Goal: Transaction & Acquisition: Purchase product/service

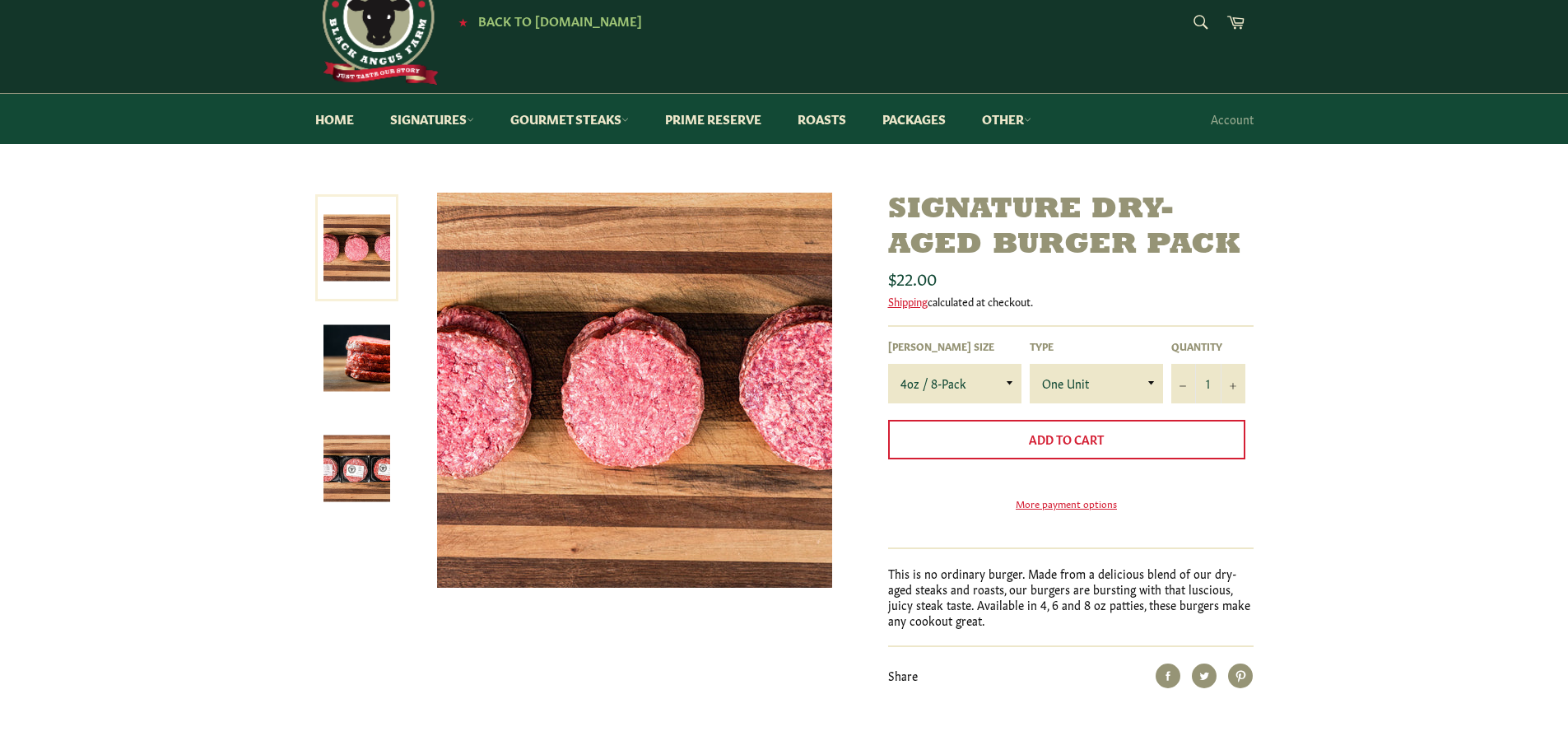
scroll to position [82, 0]
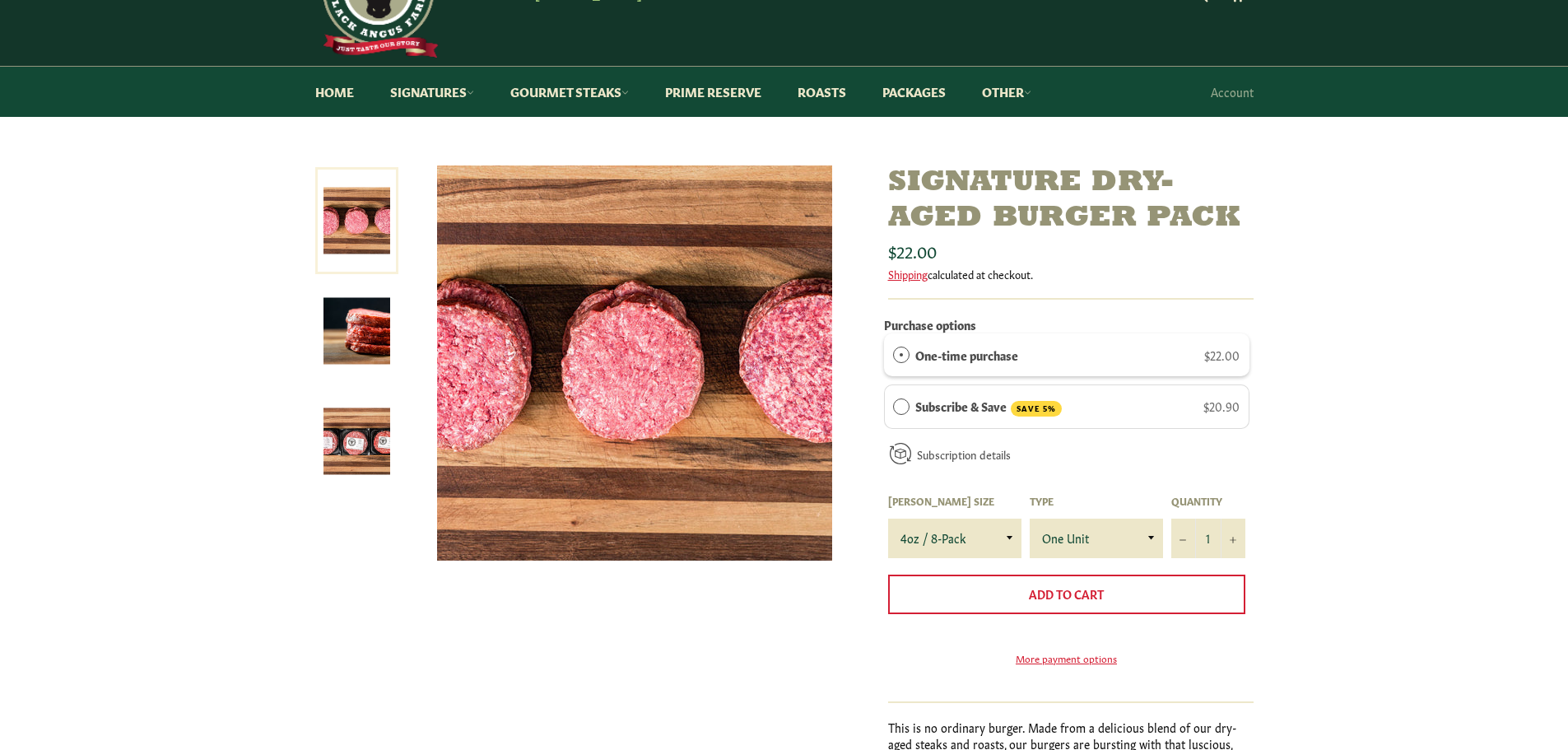
click at [993, 357] on label "One-time purchase" at bounding box center [967, 355] width 103 height 18
click at [0, 0] on div "How subscriptions work You can modify or cancel your subscriptions anytime. The…" at bounding box center [0, 0] width 0 height 0
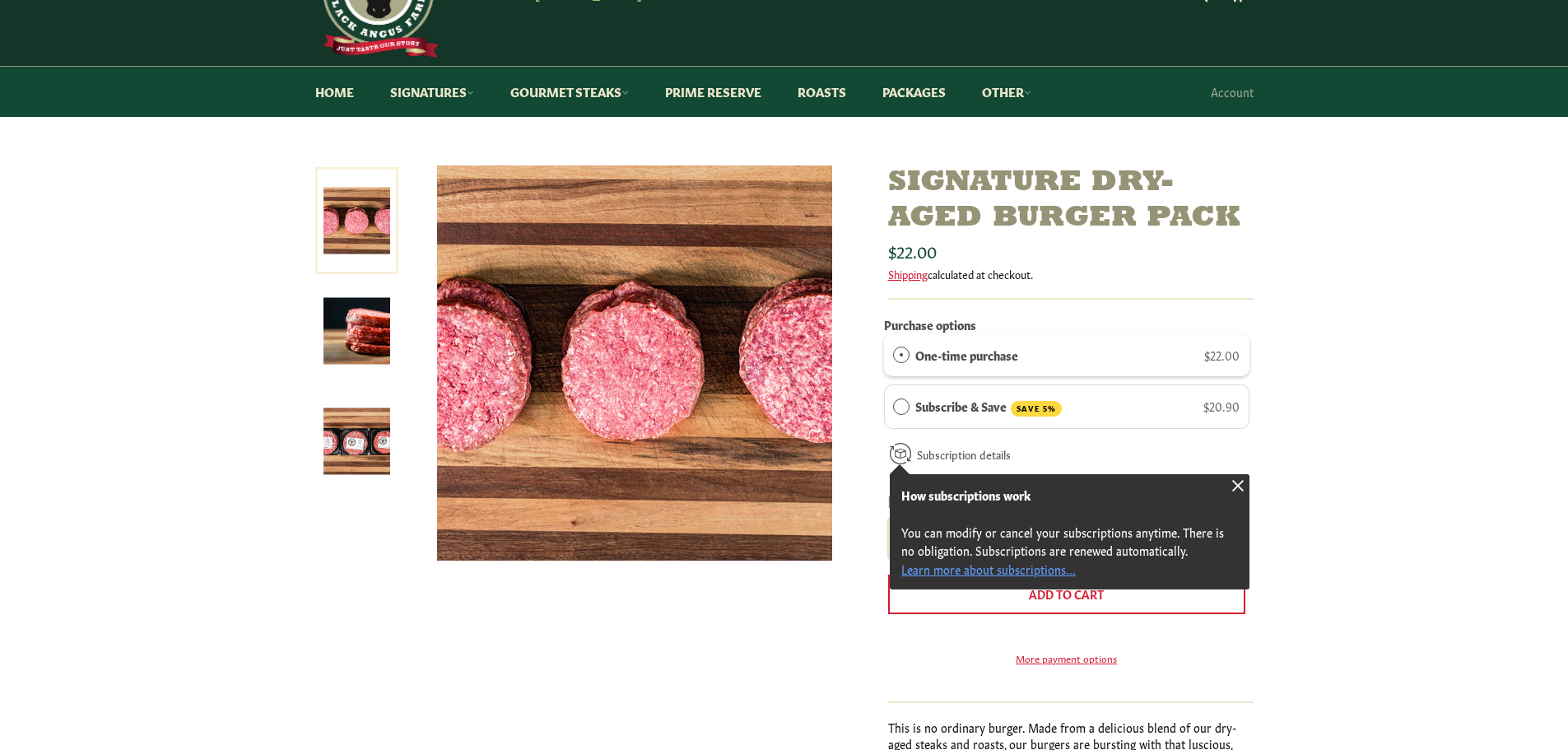
click at [918, 528] on select "4oz / 8-Pack 6oz / 4-Pack 8oz / 4-Pack" at bounding box center [954, 538] width 133 height 40
click at [765, 626] on div "Signature Dry-Aged Burger Pack Sale Regular price Shipping" at bounding box center [776, 503] width 955 height 676
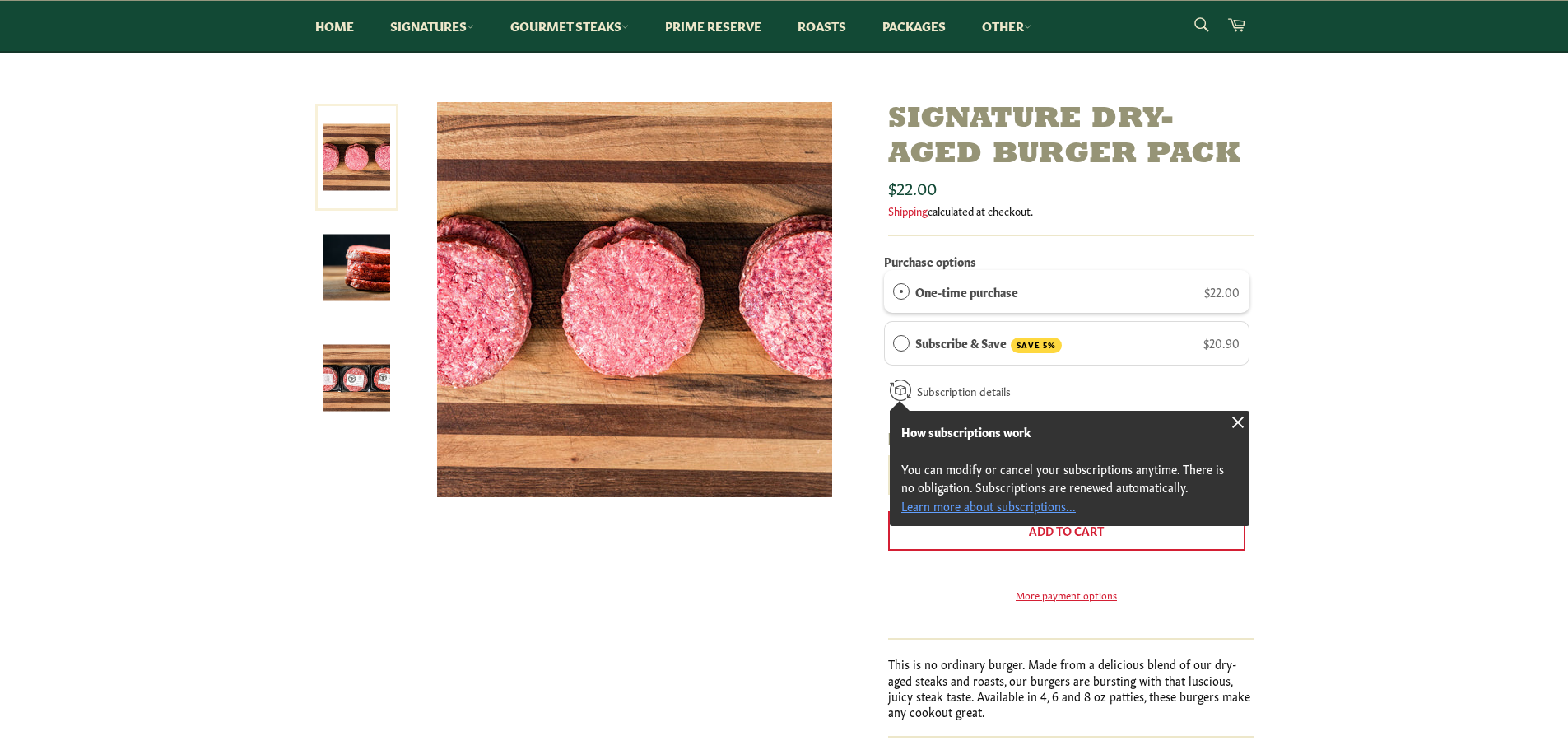
scroll to position [0, 0]
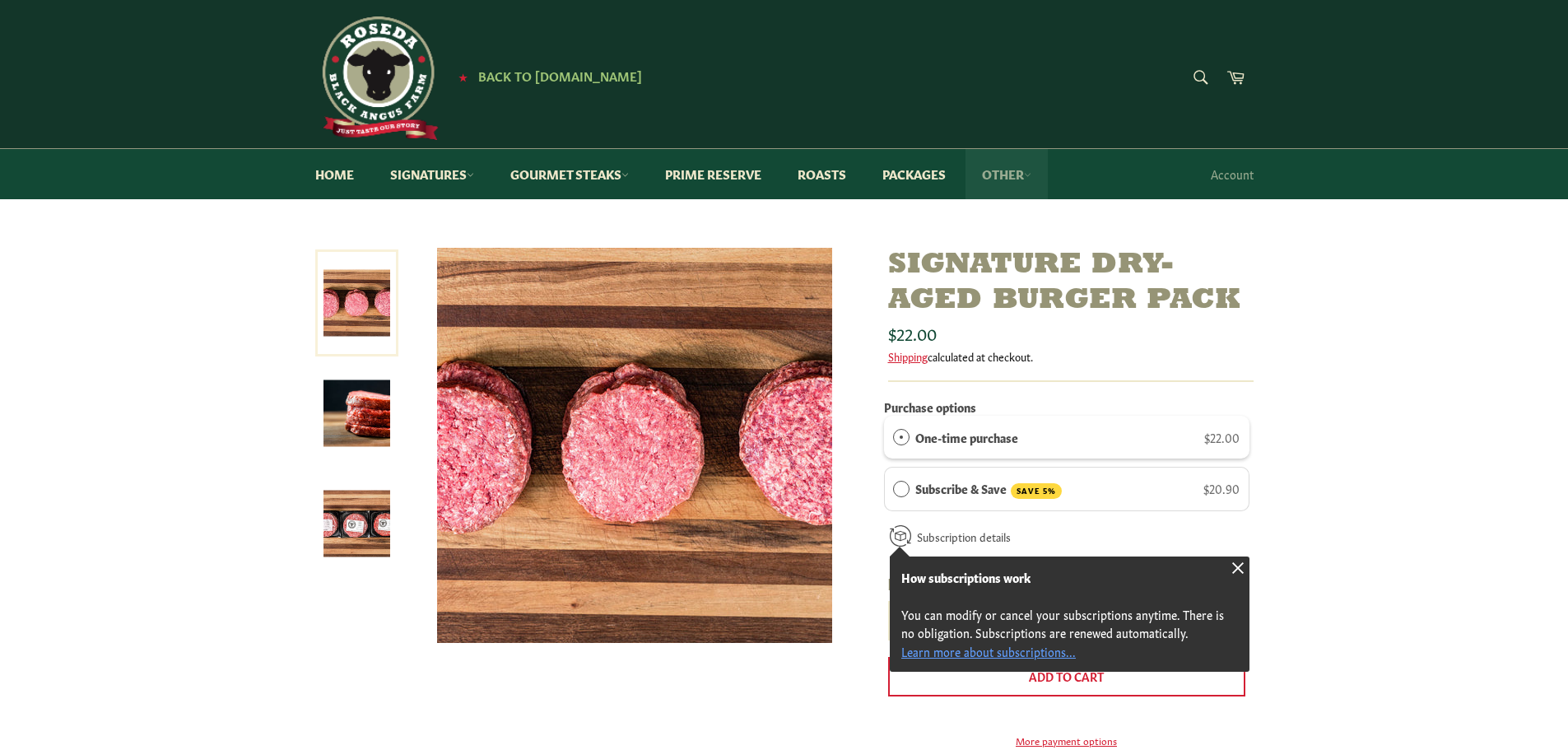
click at [1019, 174] on link "Other" at bounding box center [1006, 174] width 82 height 50
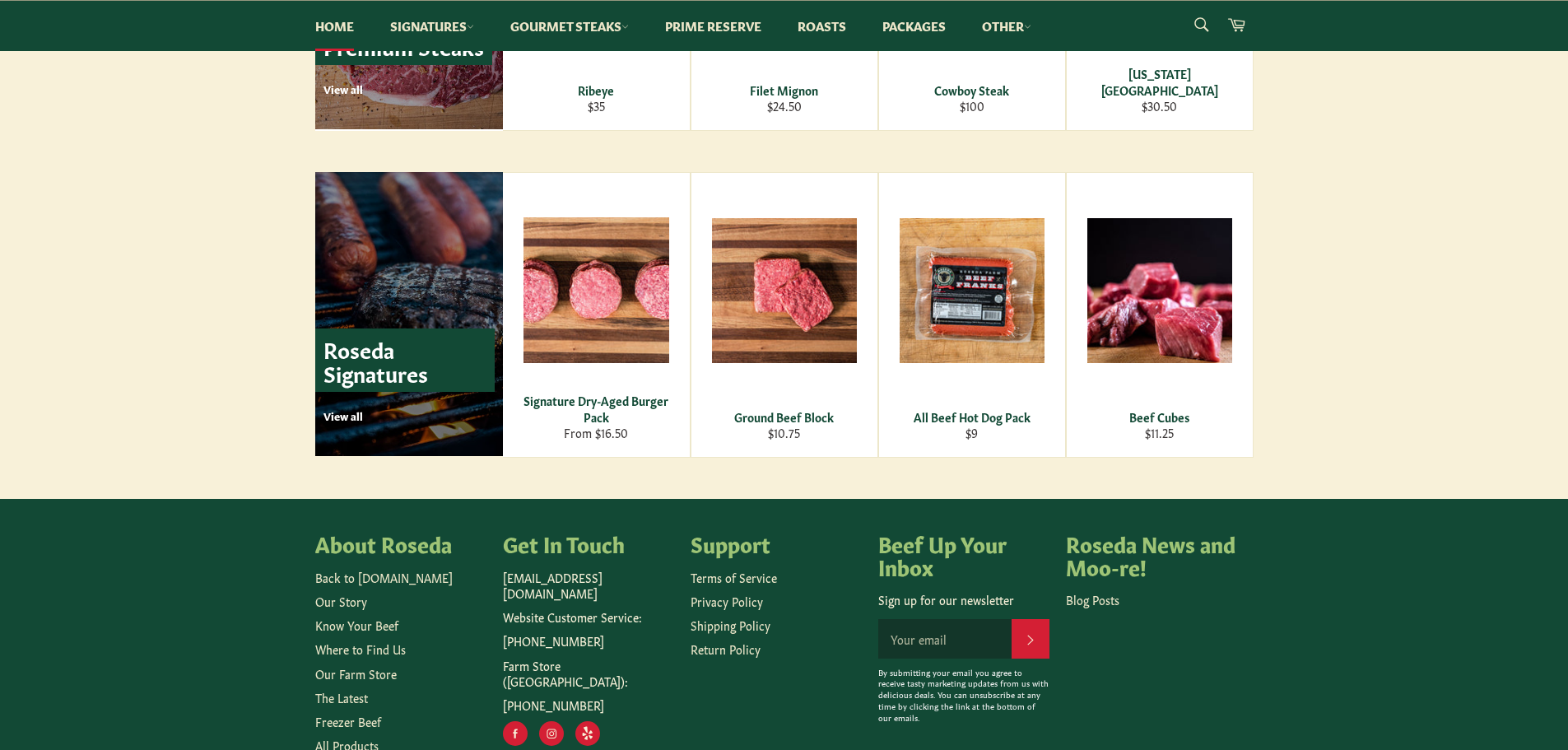
scroll to position [2223, 0]
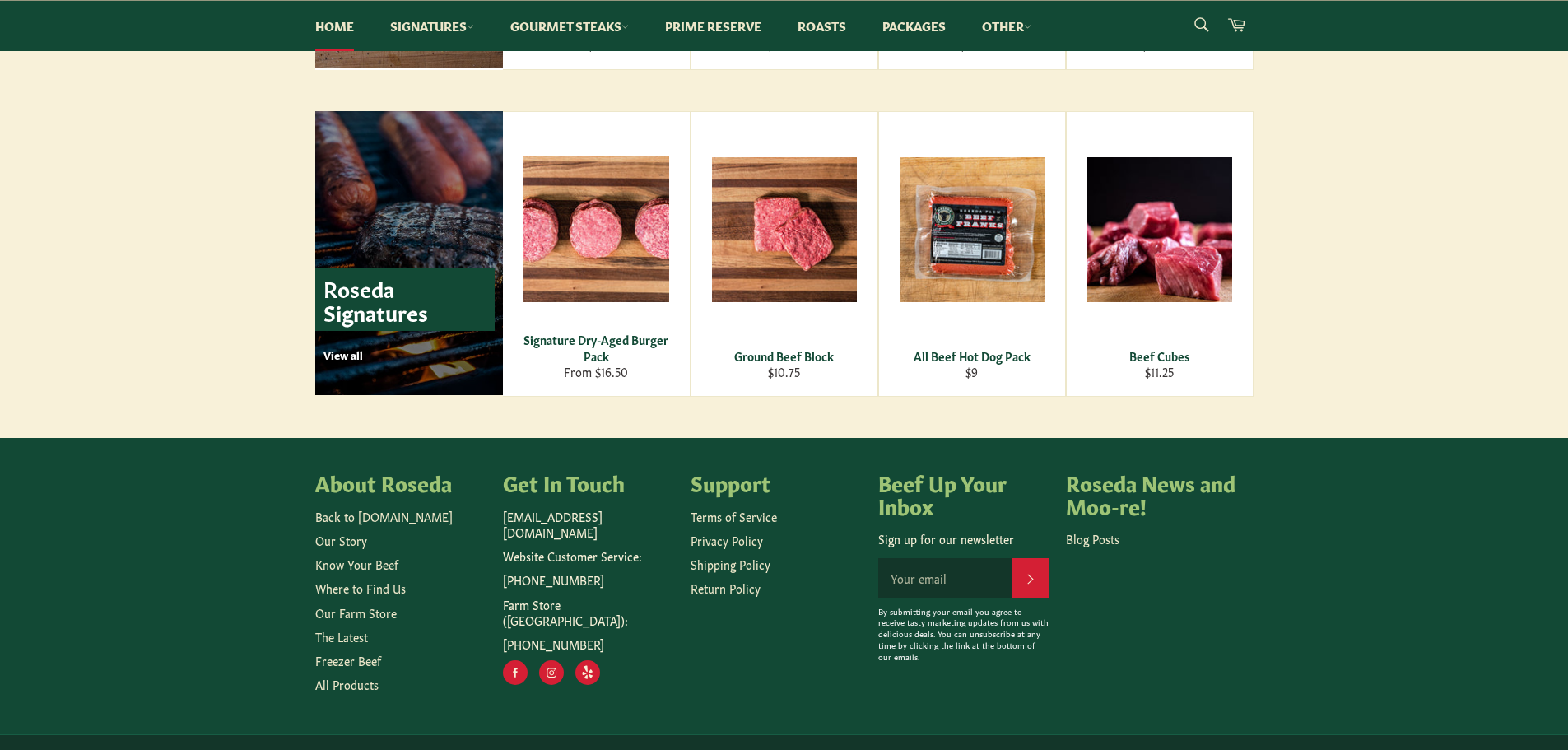
click at [358, 549] on li "Our Story" at bounding box center [400, 540] width 171 height 16
click at [349, 532] on link "Our Story" at bounding box center [340, 539] width 52 height 16
